Goal: Task Accomplishment & Management: Complete application form

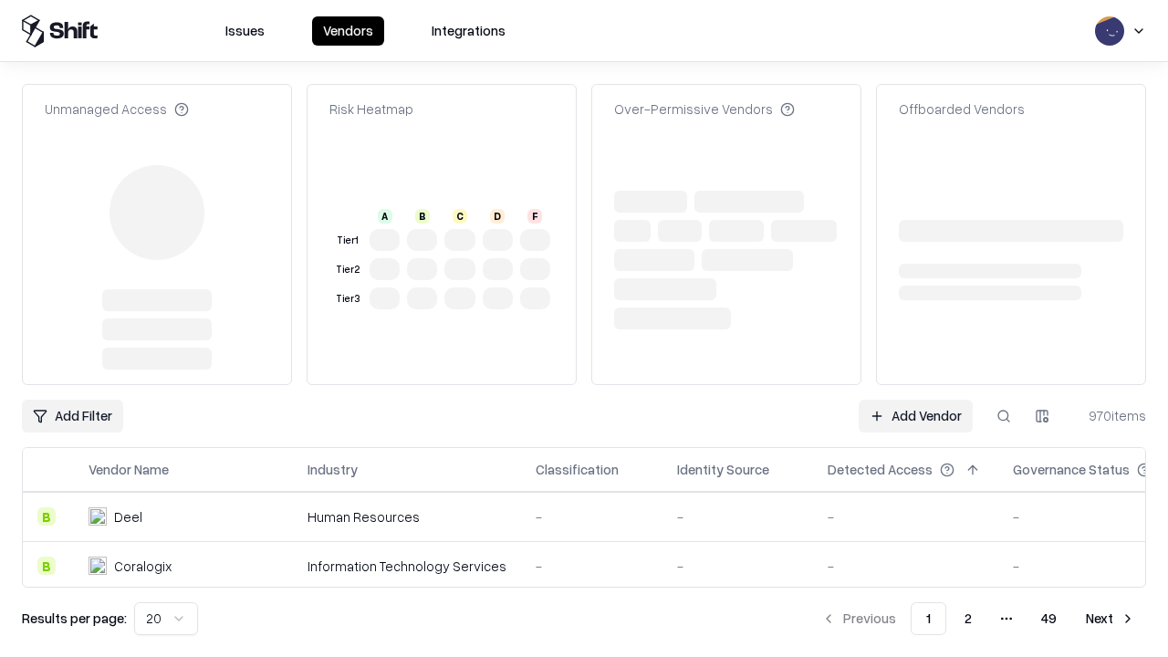
click at [915, 400] on link "Add Vendor" at bounding box center [915, 416] width 114 height 33
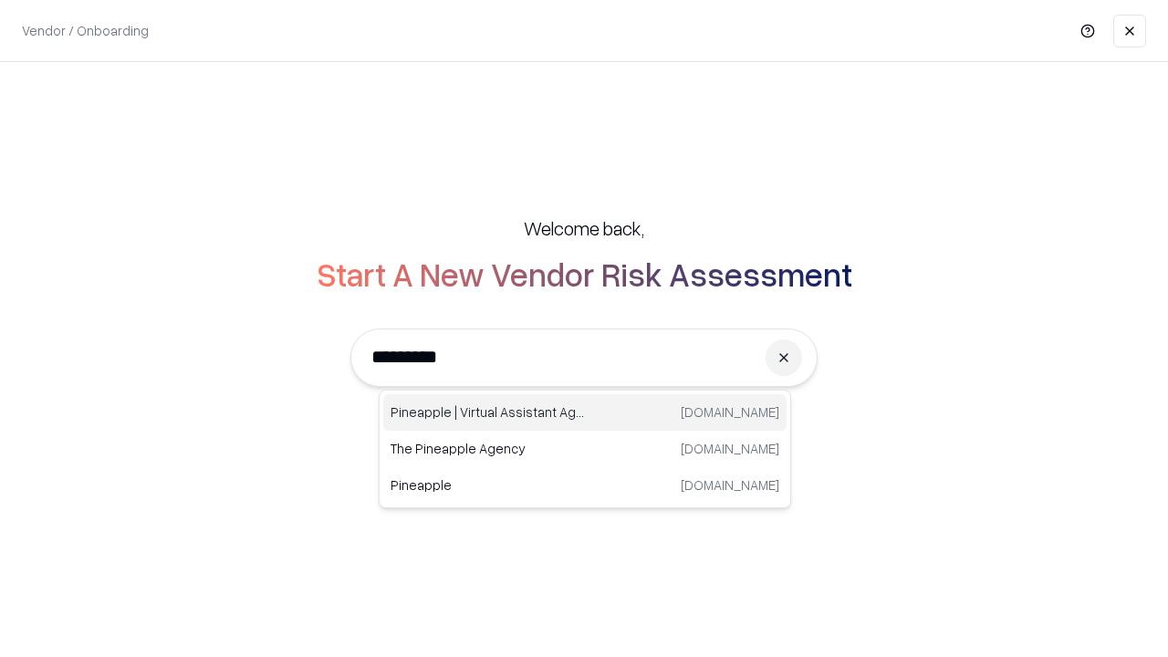
click at [585, 412] on div "Pineapple | Virtual Assistant Agency [DOMAIN_NAME]" at bounding box center [584, 412] width 403 height 36
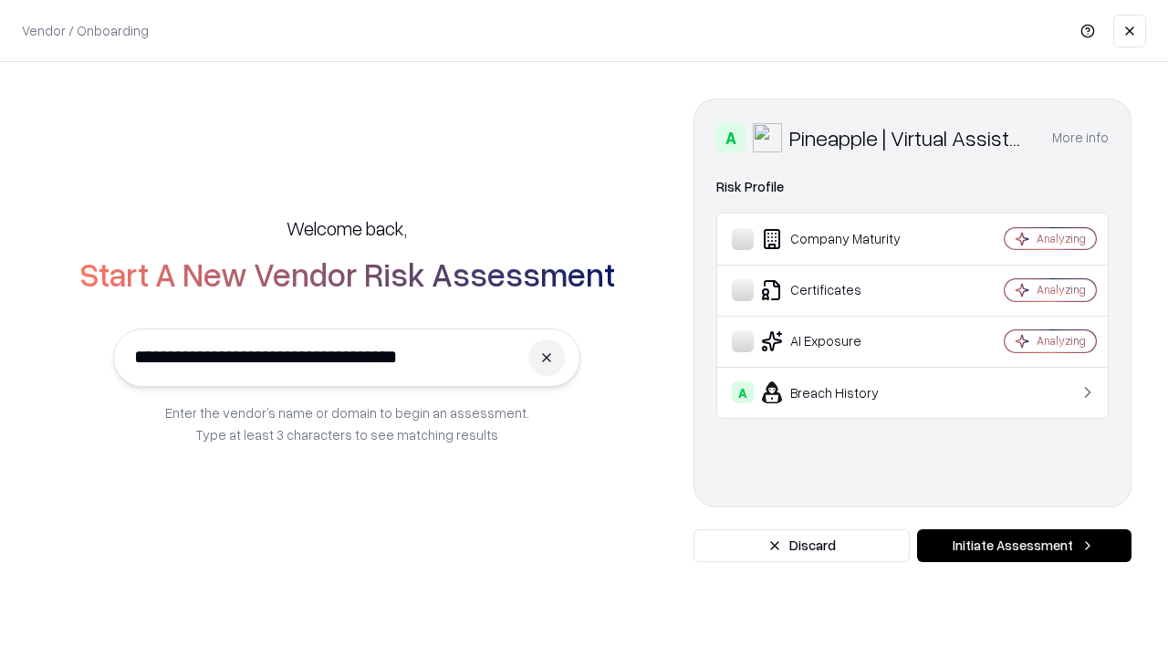
type input "**********"
click at [1024, 546] on button "Initiate Assessment" at bounding box center [1024, 545] width 214 height 33
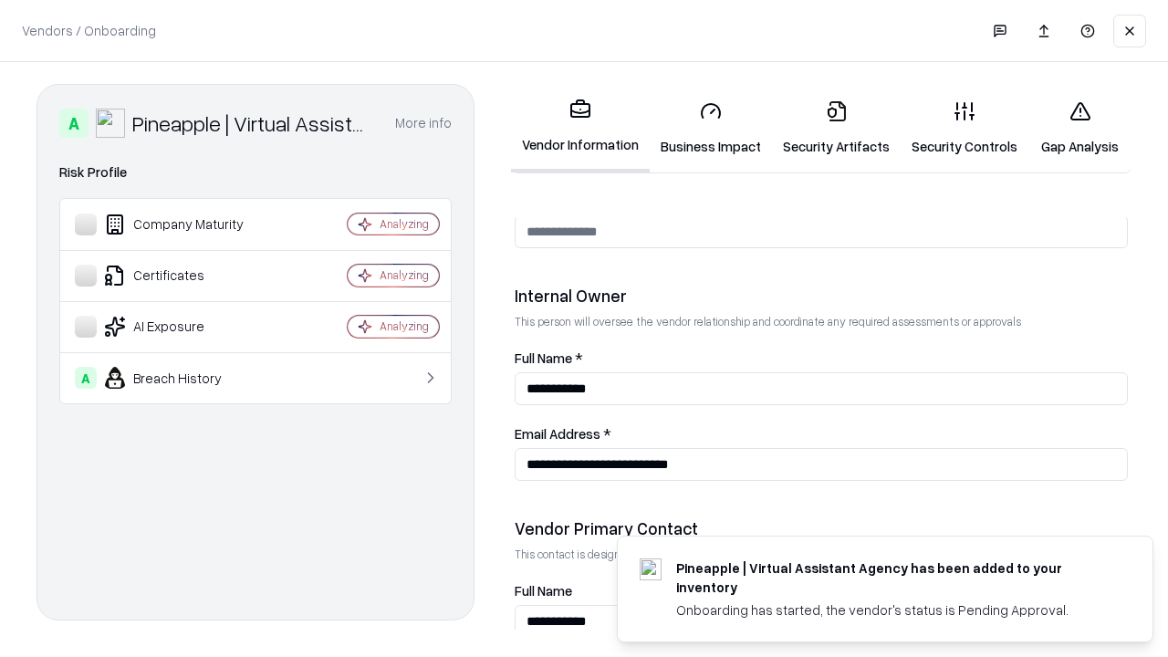
scroll to position [945, 0]
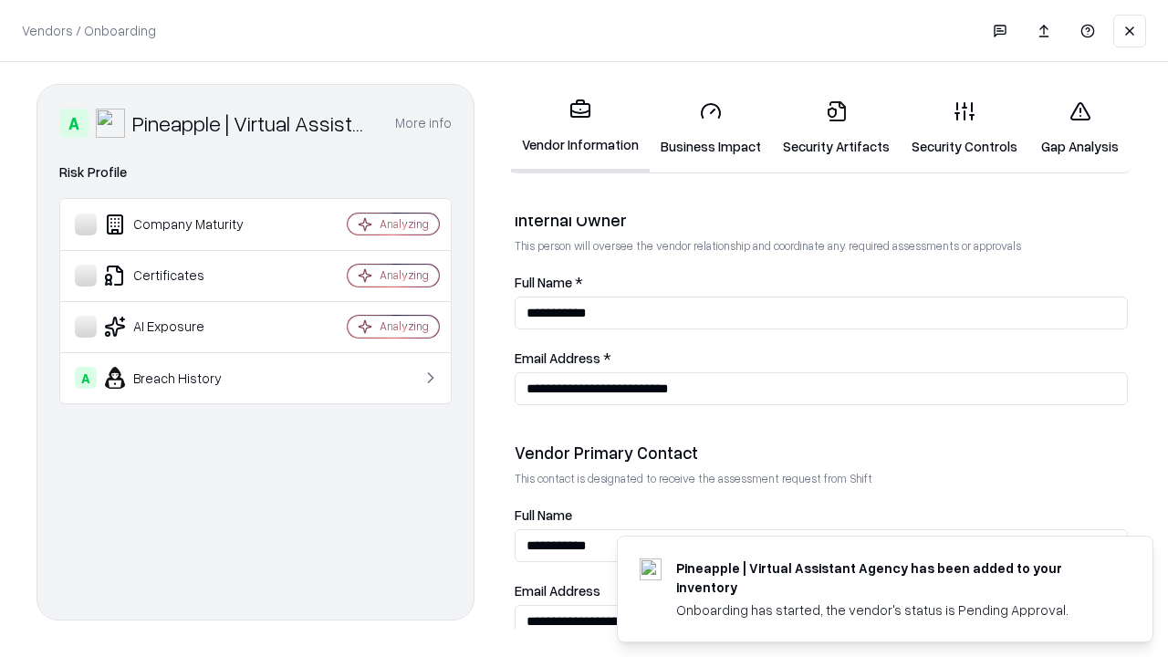
click at [836, 128] on link "Security Artifacts" at bounding box center [836, 128] width 129 height 85
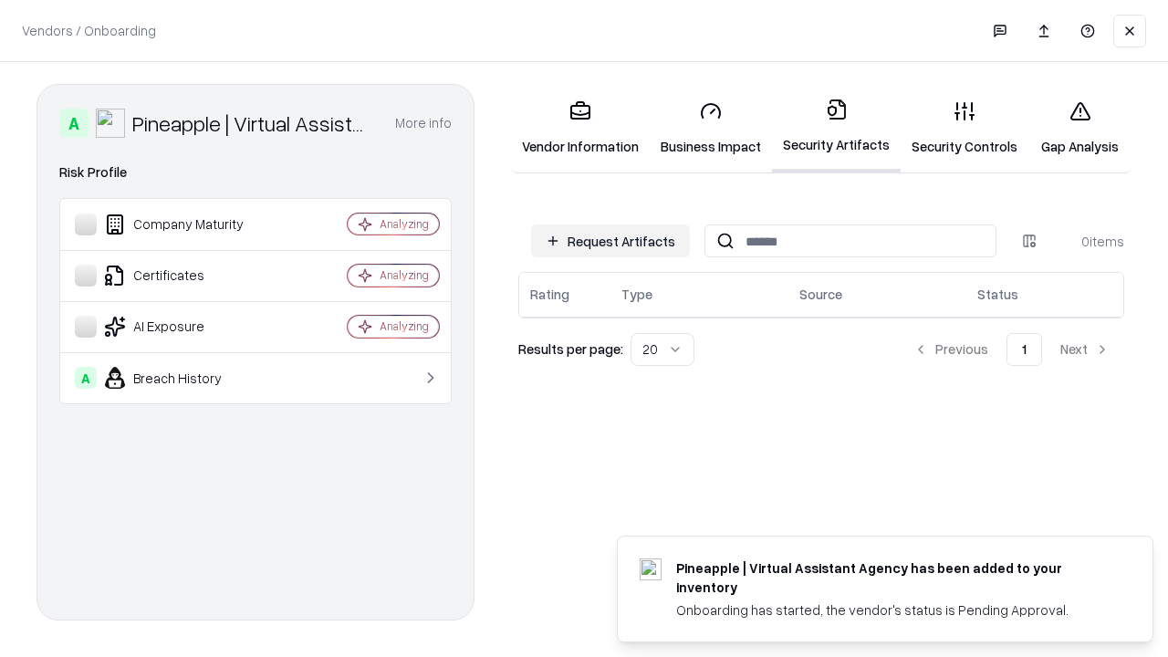
click at [610, 241] on button "Request Artifacts" at bounding box center [610, 240] width 159 height 33
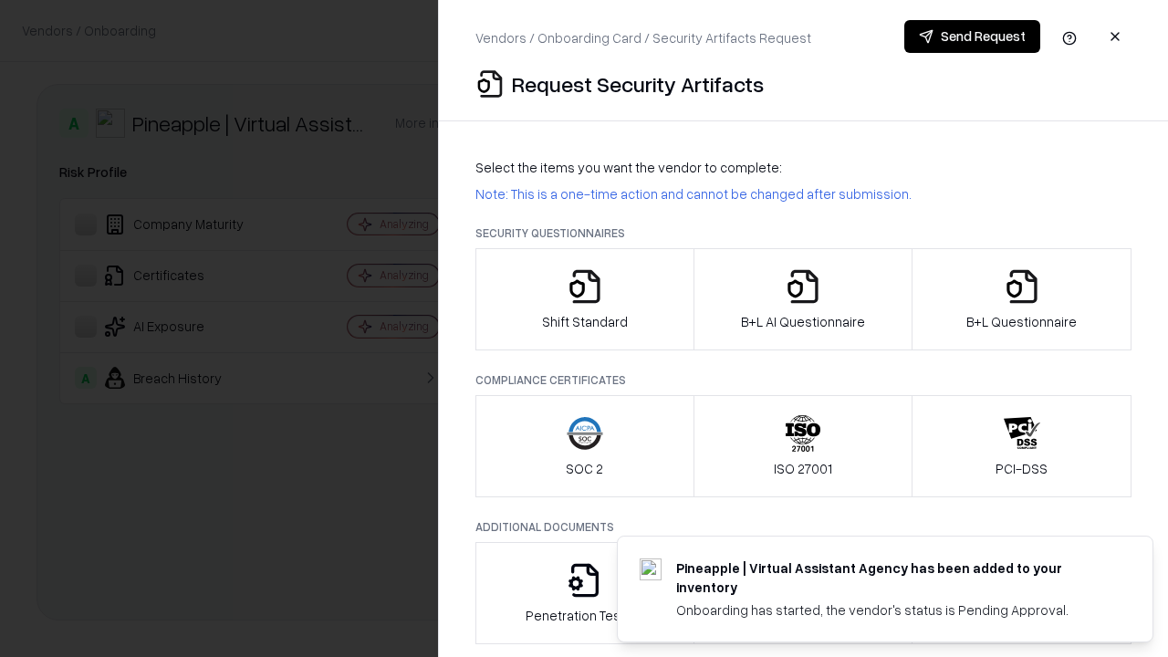
click at [1021, 299] on icon "button" at bounding box center [1021, 286] width 36 height 36
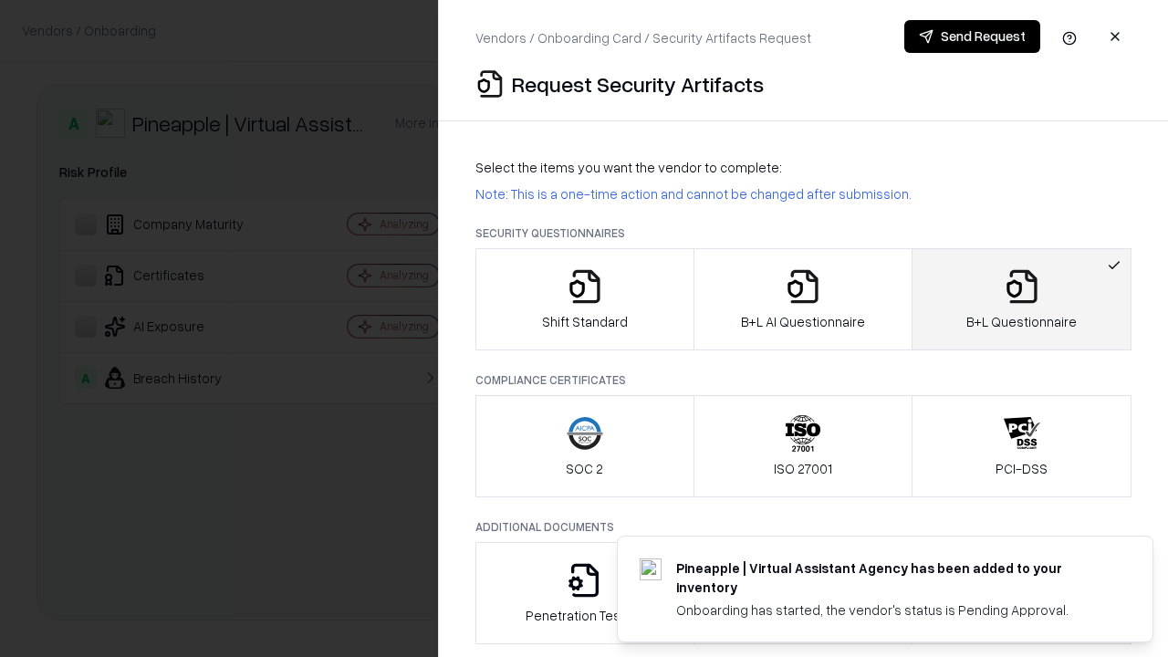
click at [802, 299] on icon "button" at bounding box center [803, 286] width 36 height 36
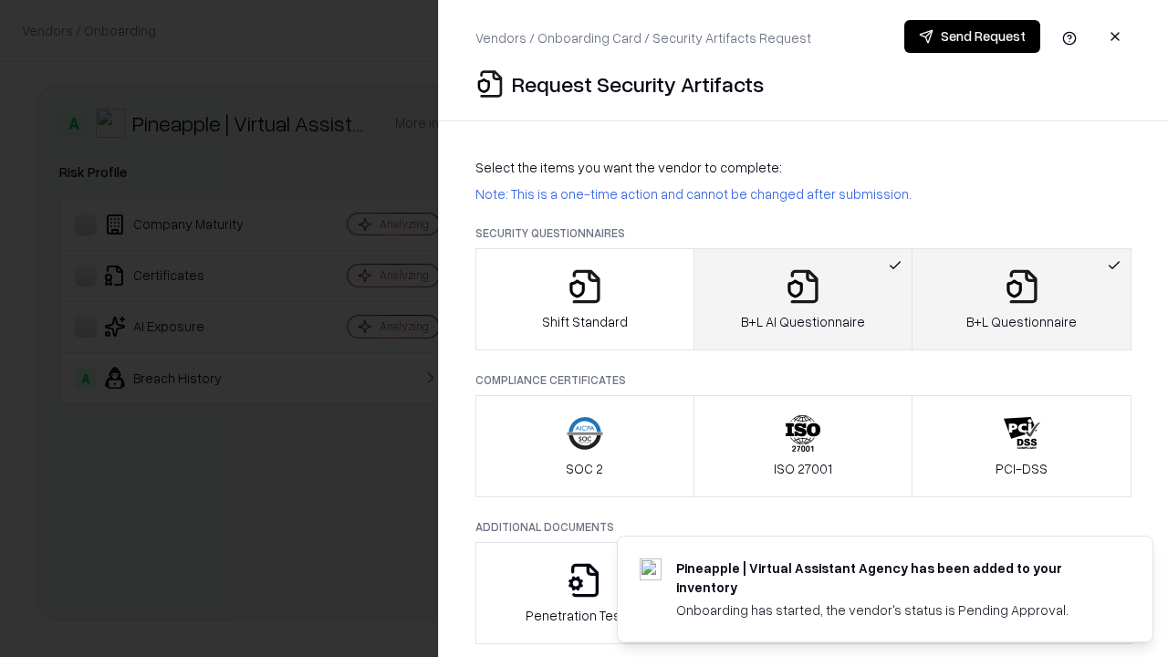
click at [972, 36] on button "Send Request" at bounding box center [972, 36] width 136 height 33
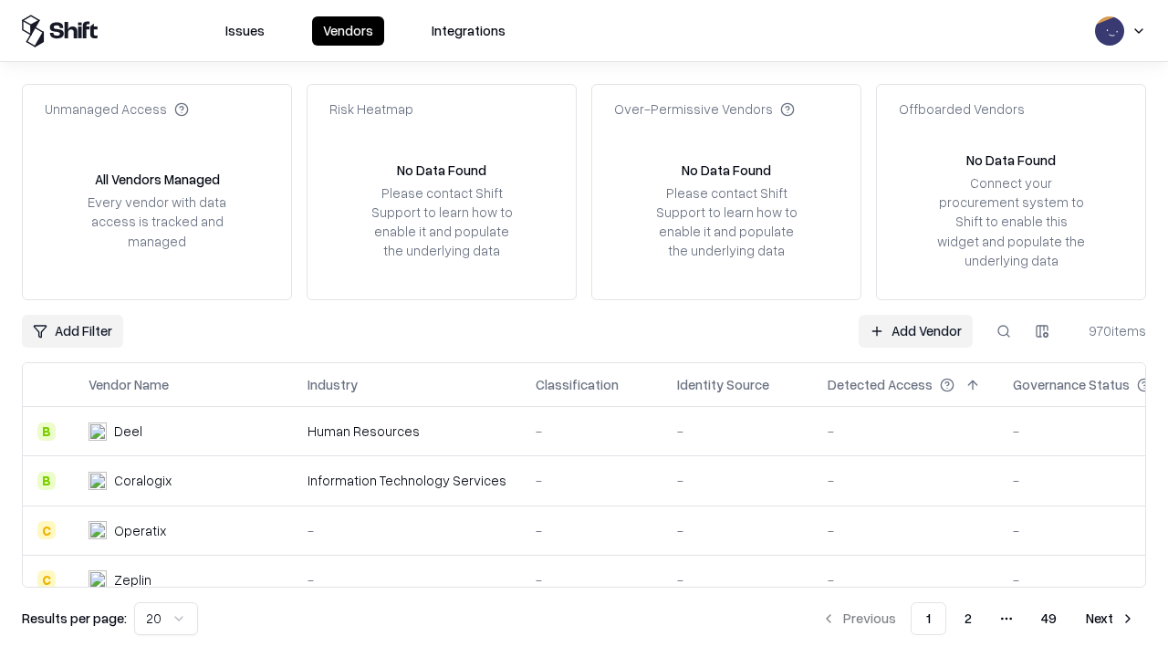
click at [1003, 330] on button at bounding box center [1003, 331] width 33 height 33
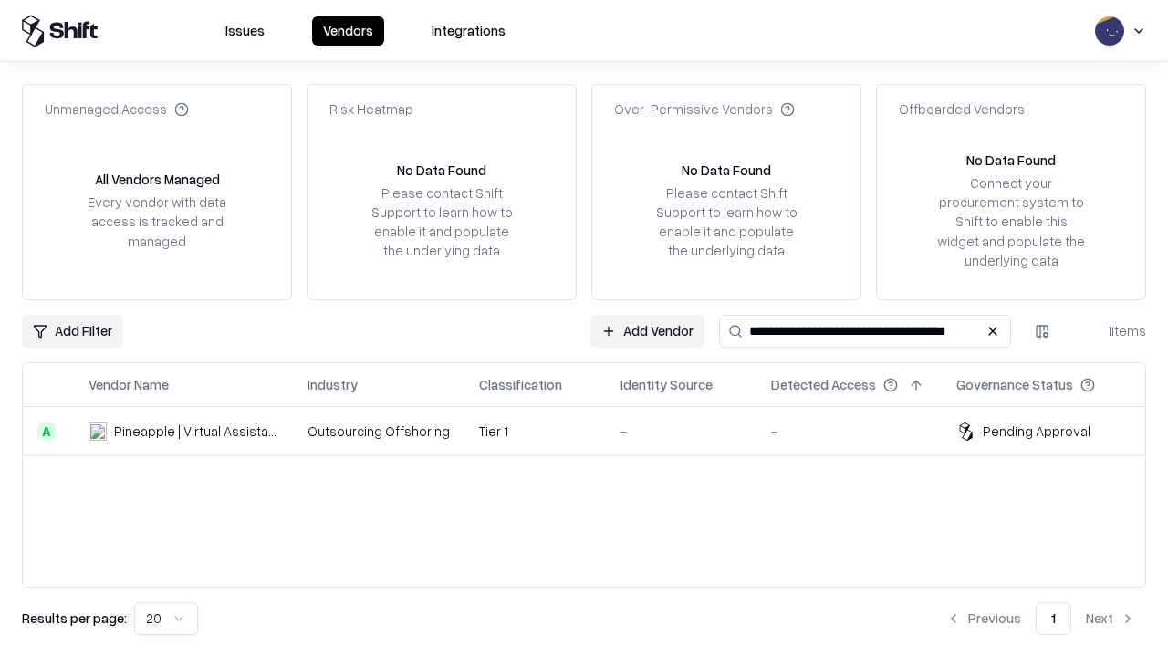
type input "**********"
click at [595, 431] on td "Tier 1" at bounding box center [534, 431] width 141 height 49
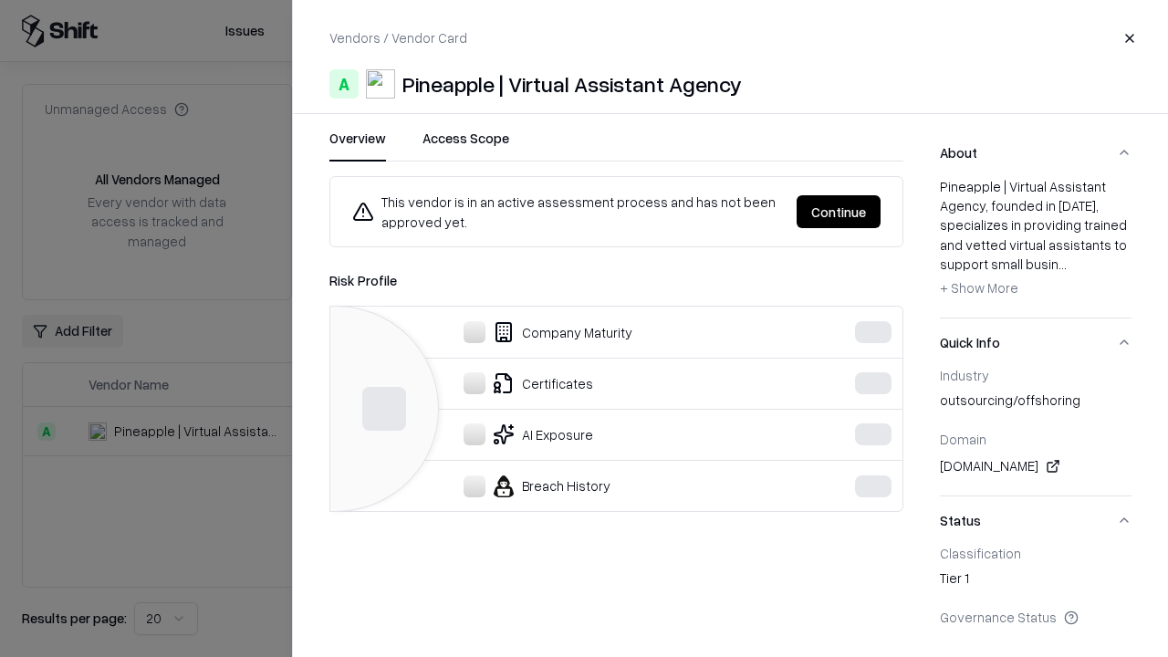
click at [880, 212] on button "Continue" at bounding box center [838, 211] width 84 height 33
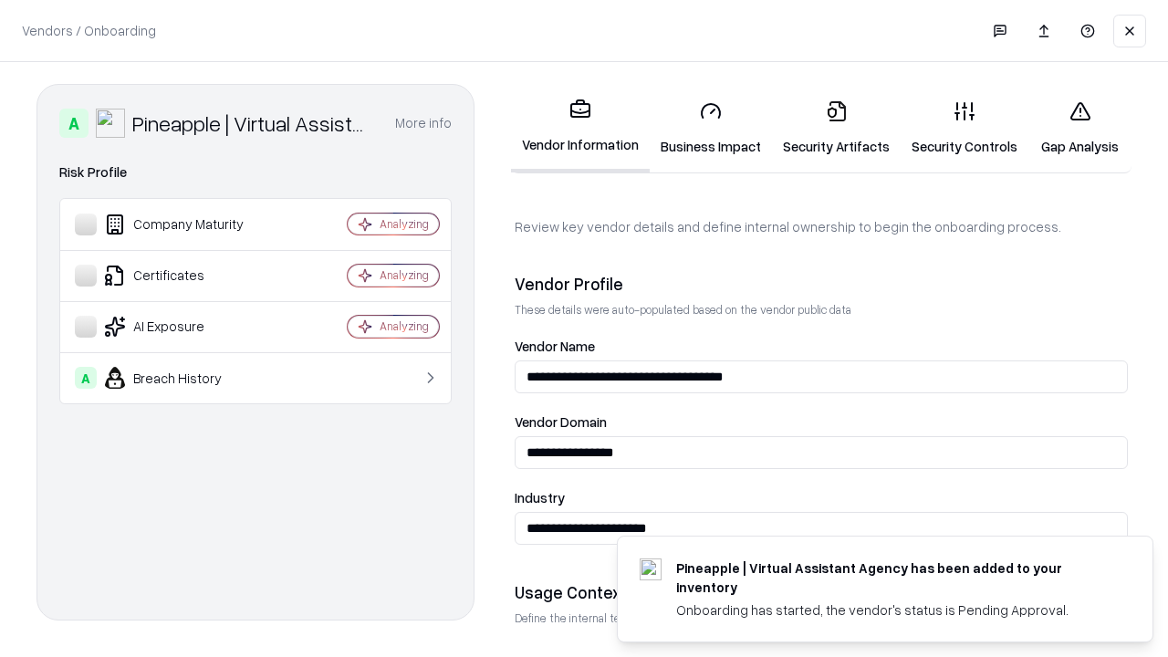
click at [836, 128] on link "Security Artifacts" at bounding box center [836, 128] width 129 height 85
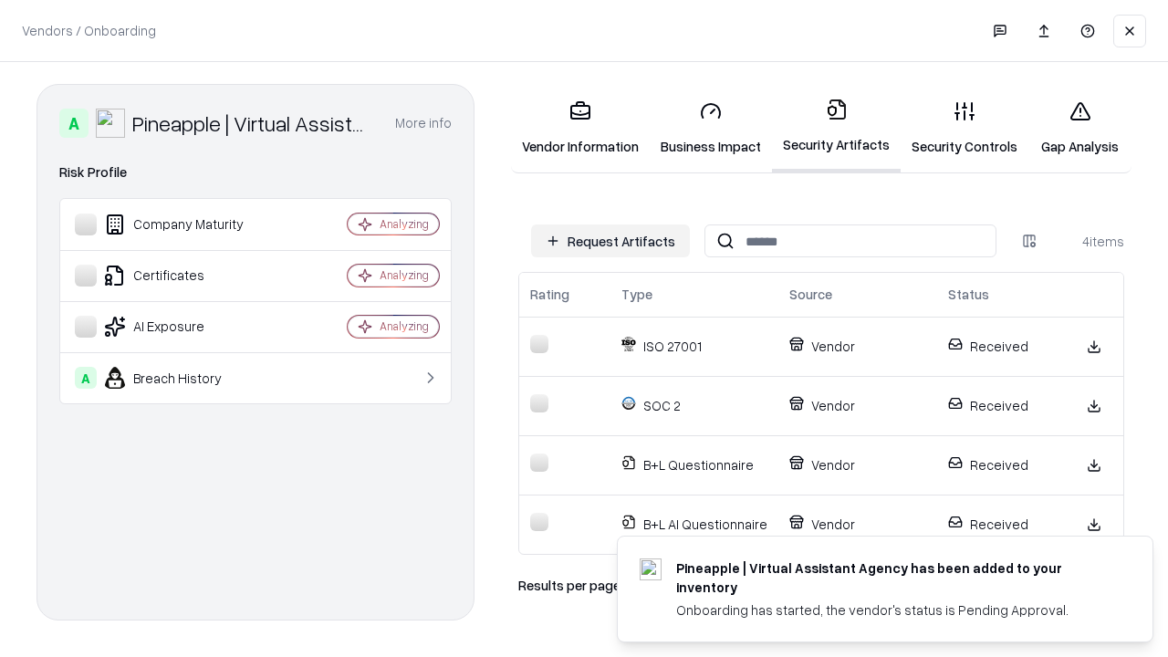
click at [1079, 128] on link "Gap Analysis" at bounding box center [1079, 128] width 103 height 85
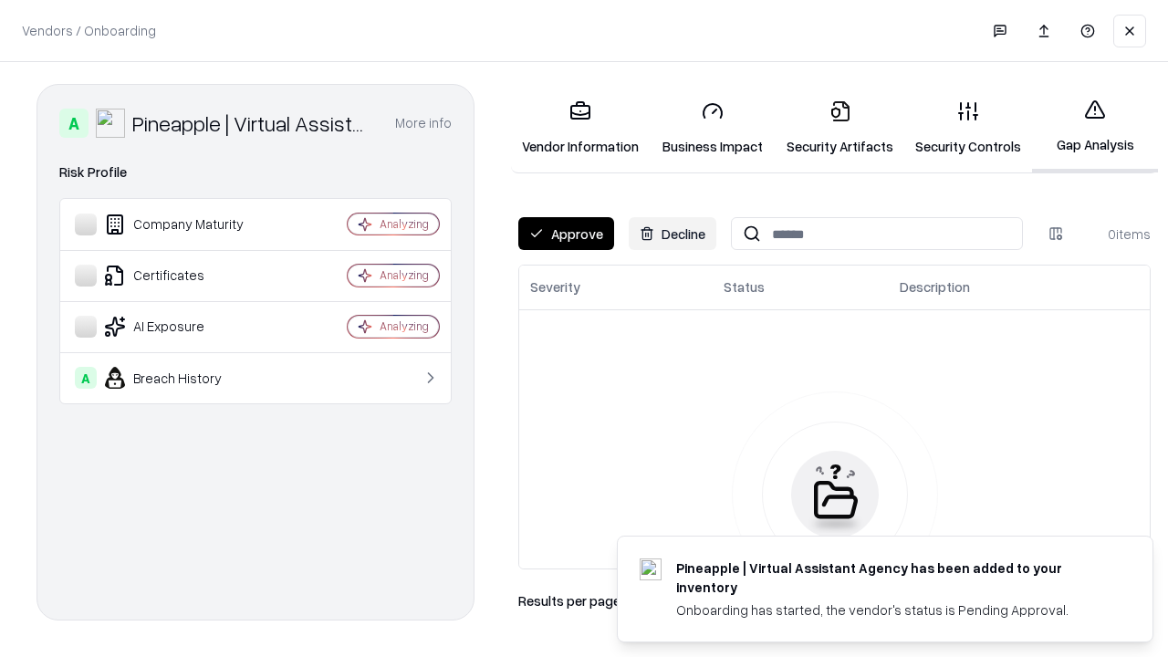
click at [566, 234] on button "Approve" at bounding box center [566, 233] width 96 height 33
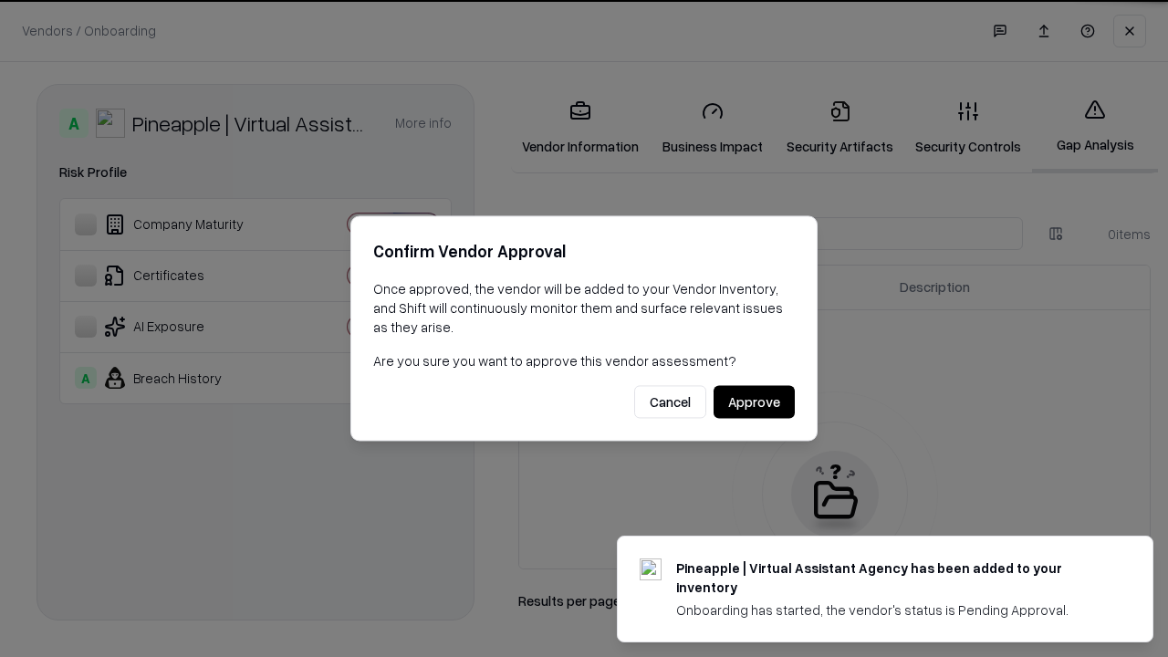
click at [753, 401] on button "Approve" at bounding box center [753, 402] width 81 height 33
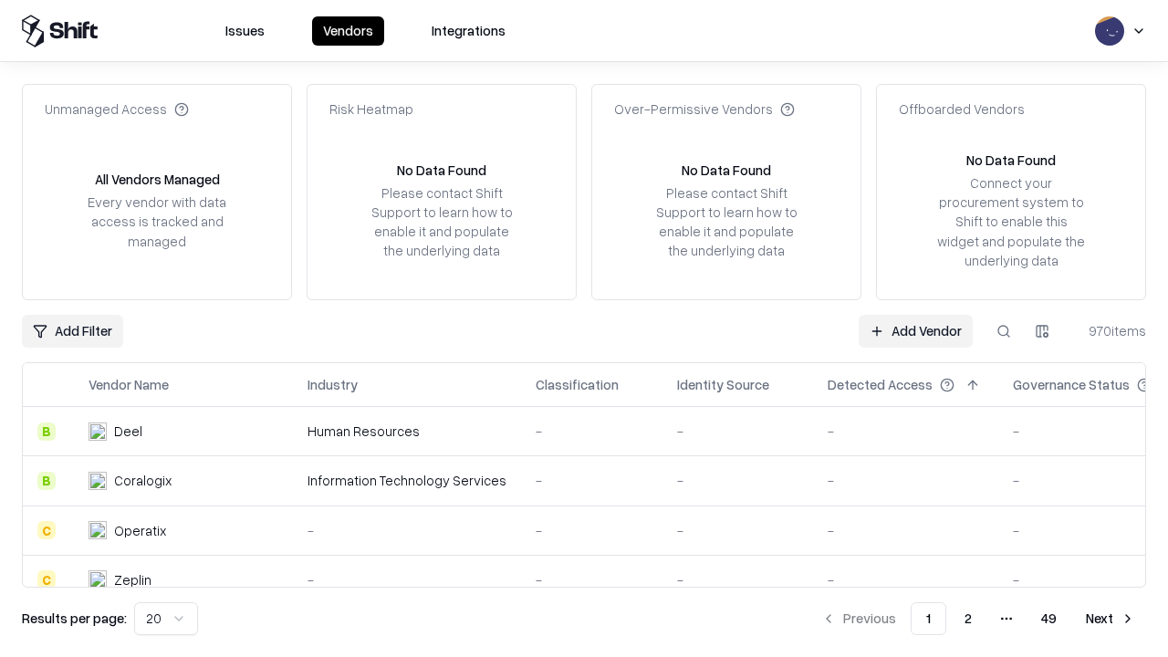
type input "**********"
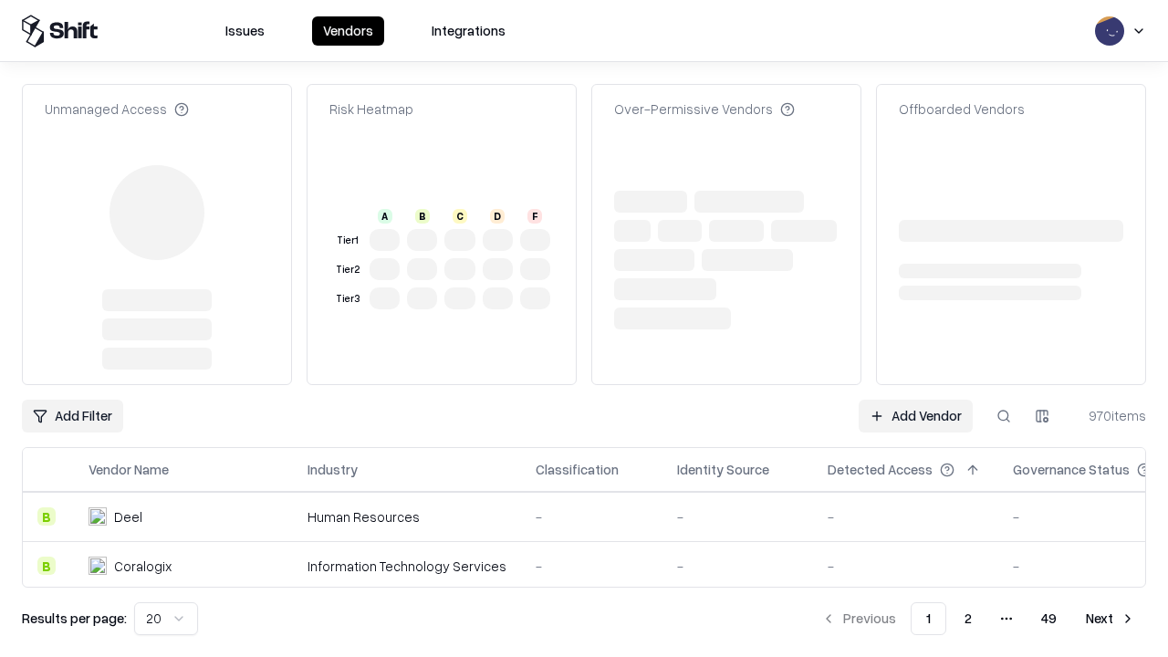
click at [915, 400] on link "Add Vendor" at bounding box center [915, 416] width 114 height 33
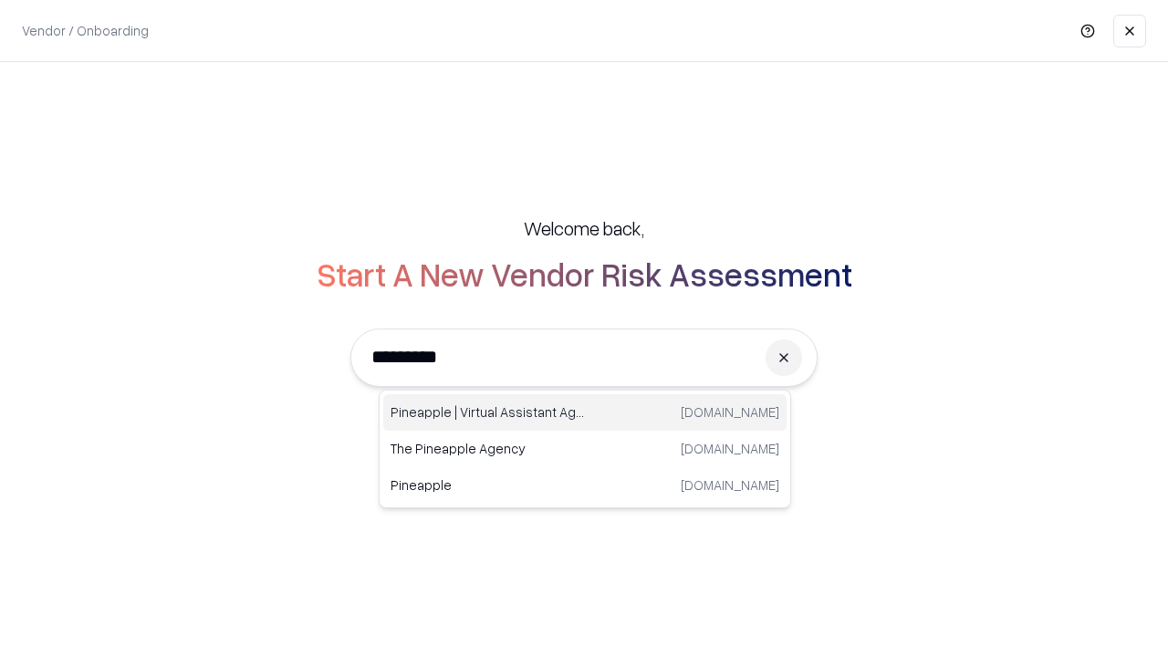
click at [585, 412] on div "Pineapple | Virtual Assistant Agency [DOMAIN_NAME]" at bounding box center [584, 412] width 403 height 36
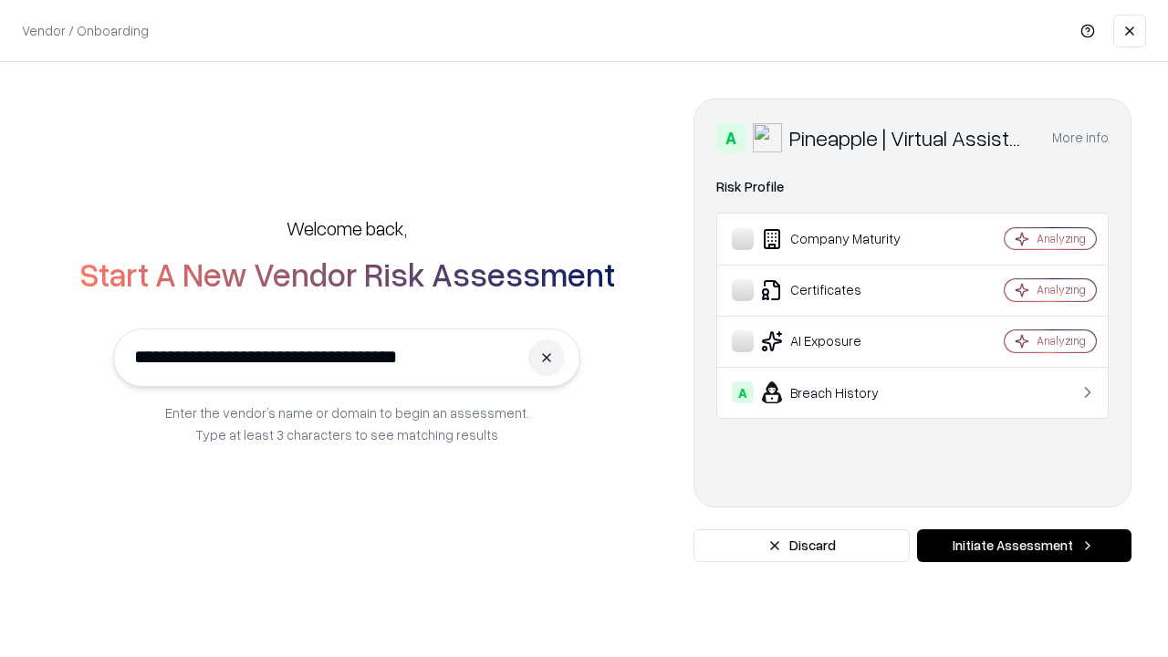
type input "**********"
click at [1024, 546] on button "Initiate Assessment" at bounding box center [1024, 545] width 214 height 33
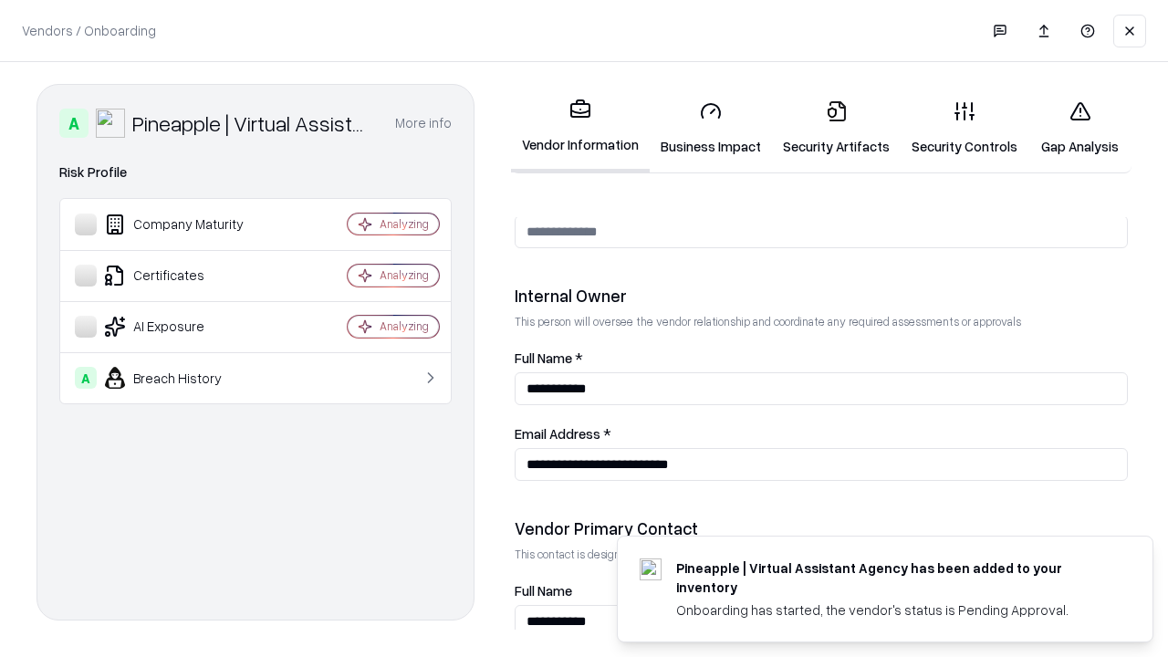
scroll to position [945, 0]
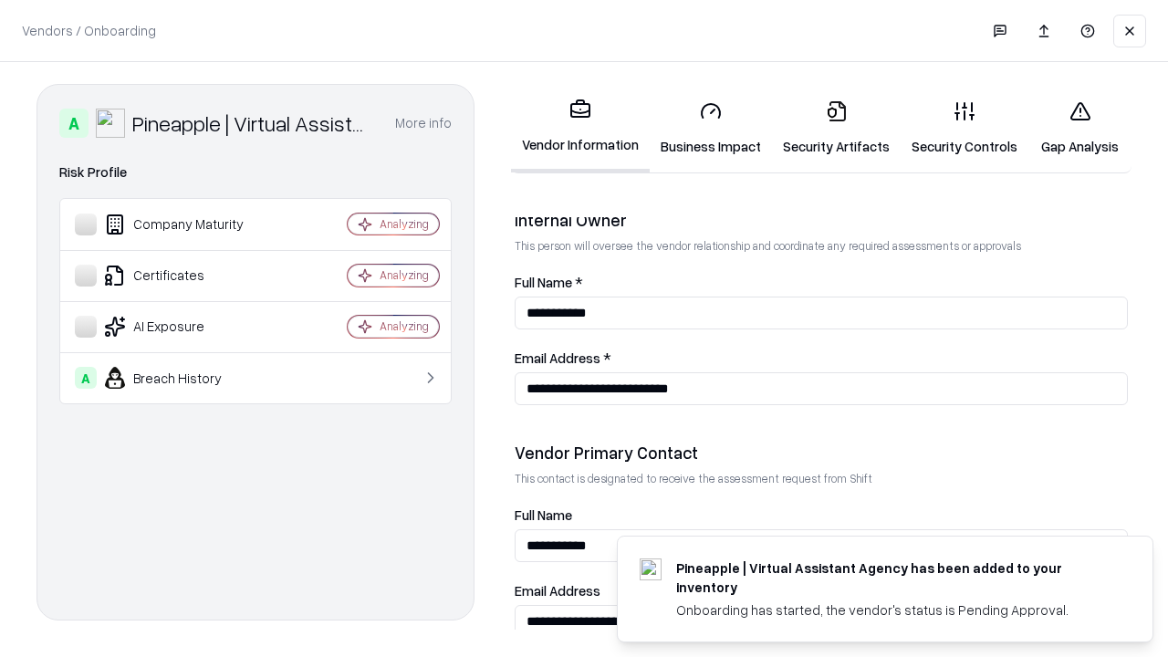
click at [1079, 128] on link "Gap Analysis" at bounding box center [1079, 128] width 103 height 85
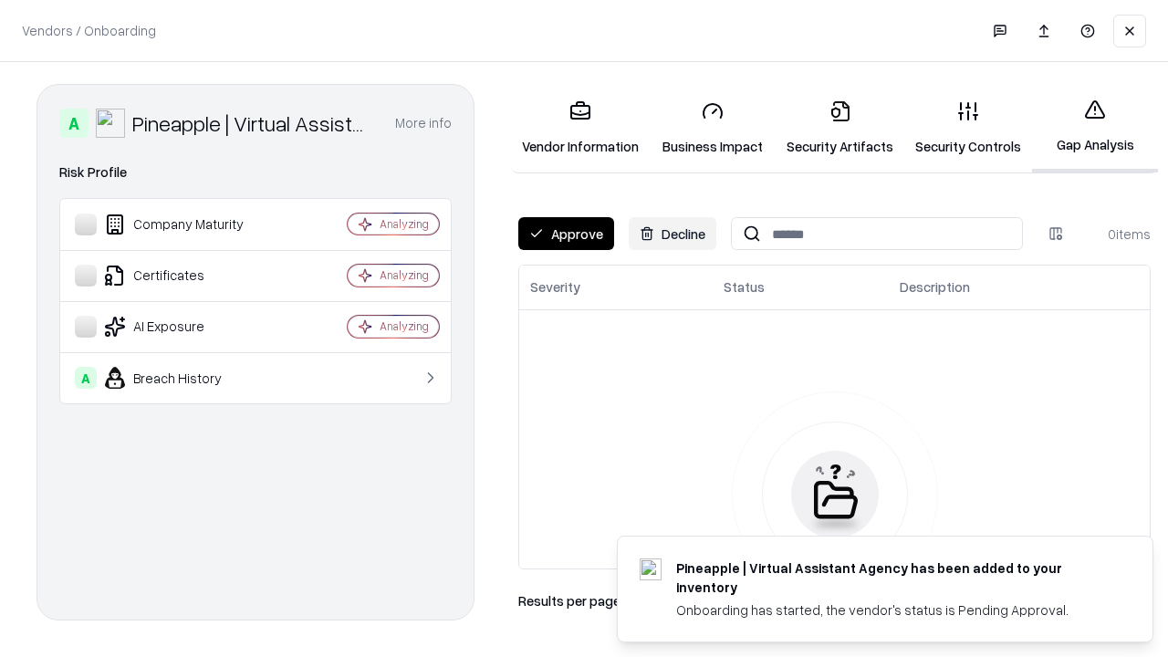
click at [566, 234] on button "Approve" at bounding box center [566, 233] width 96 height 33
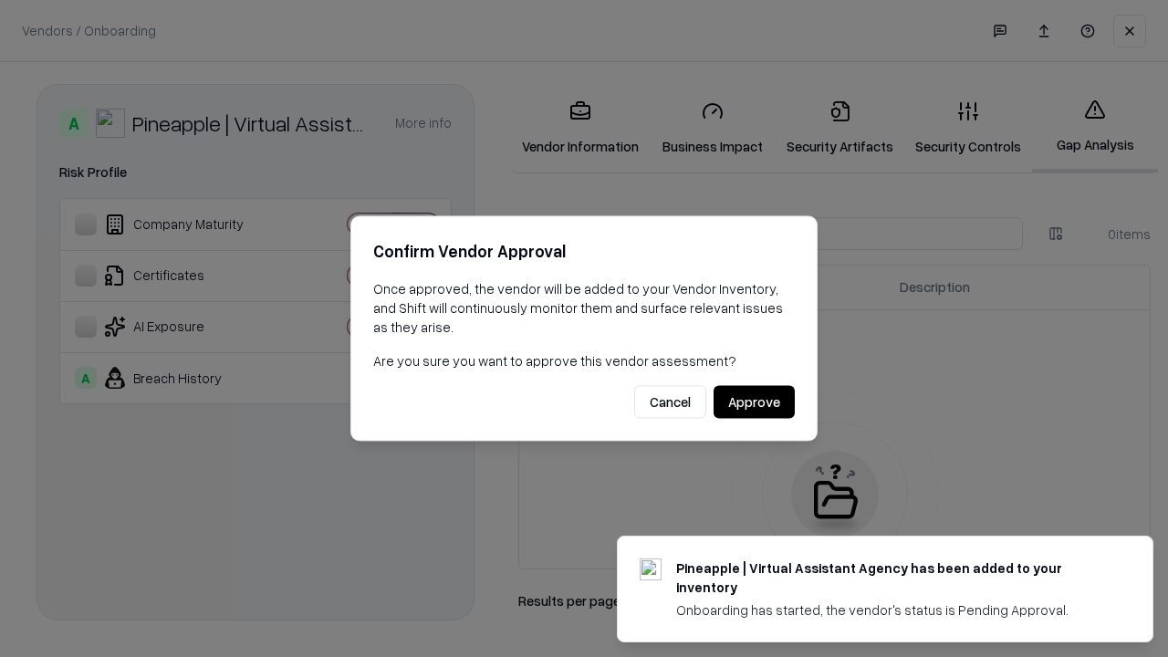
click at [753, 401] on button "Approve" at bounding box center [753, 402] width 81 height 33
